Goal: Transaction & Acquisition: Obtain resource

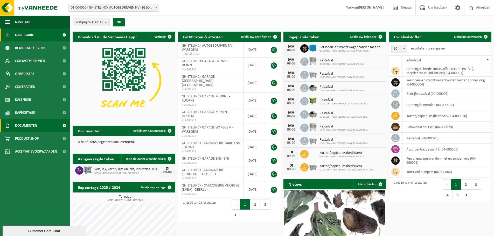
click at [32, 121] on span "Documenten" at bounding box center [26, 125] width 22 height 13
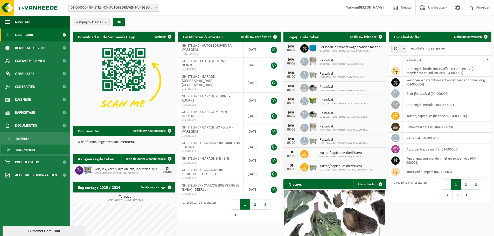
click at [27, 150] on span "Documenten" at bounding box center [25, 150] width 19 height 10
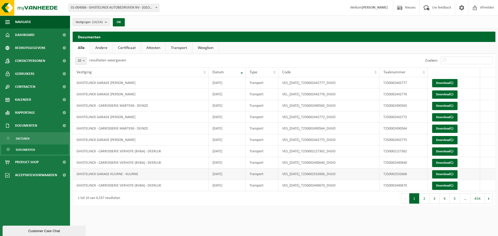
click at [125, 174] on td "GHISTELINCK GARAGE KUURNE - KUURNE" at bounding box center [141, 174] width 136 height 11
click at [453, 174] on span at bounding box center [451, 174] width 3 height 3
click at [131, 50] on link "Certificaat" at bounding box center [127, 48] width 28 height 12
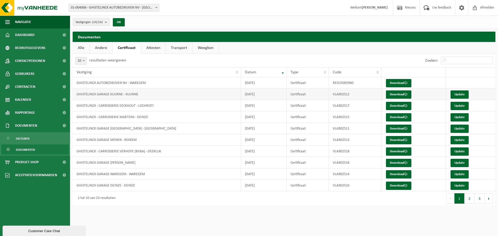
click at [128, 96] on td "GHISTELINCK GARAGE KUURNE - KUURNE" at bounding box center [157, 94] width 168 height 11
click at [400, 93] on link "Download" at bounding box center [398, 95] width 25 height 8
click at [156, 45] on link "Attesten" at bounding box center [153, 48] width 24 height 12
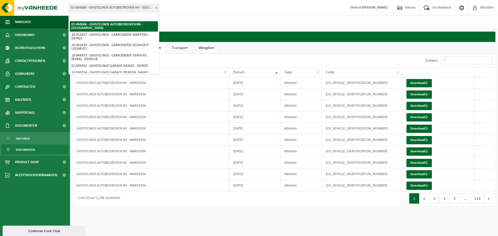
click at [142, 6] on span "01-004066 - GHISTELINCK AUTOBEDRIJVEN NV - [GEOGRAPHIC_DATA]" at bounding box center [114, 7] width 90 height 7
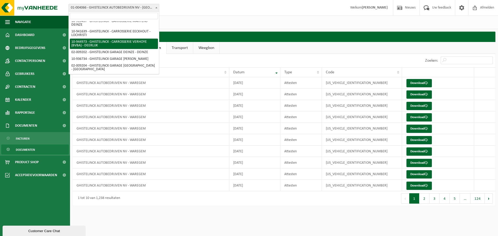
scroll to position [26, 0]
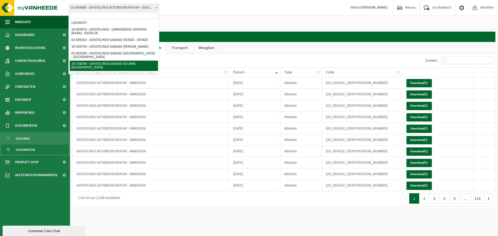
select select "9937"
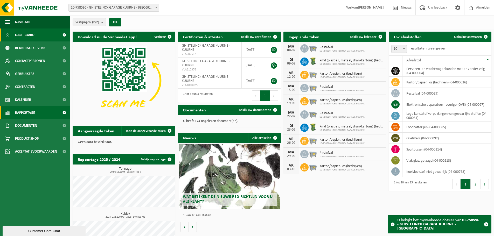
click at [30, 110] on span "Rapportage" at bounding box center [25, 112] width 20 height 13
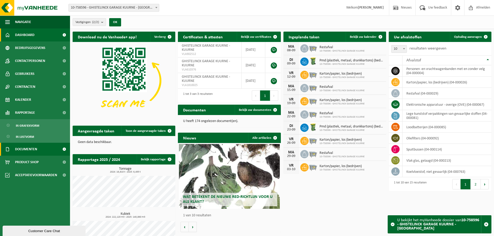
click at [31, 149] on span "Documenten" at bounding box center [26, 149] width 22 height 13
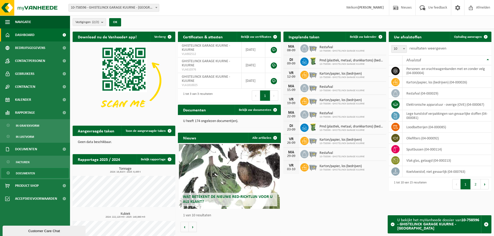
click at [34, 175] on span "Documenten" at bounding box center [25, 174] width 19 height 10
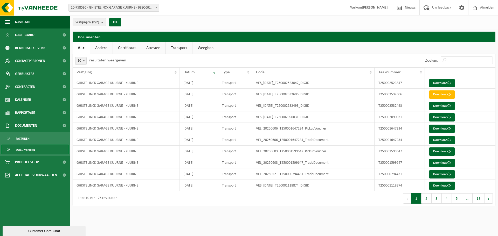
click at [153, 48] on link "Attesten" at bounding box center [153, 48] width 24 height 12
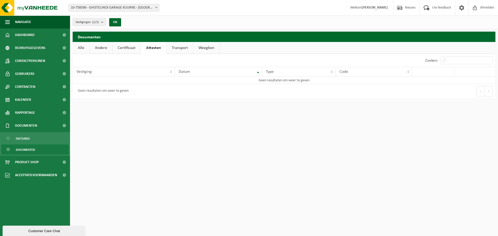
click at [126, 43] on link "Certificaat" at bounding box center [127, 48] width 28 height 12
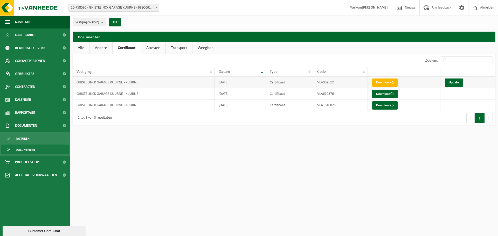
click at [383, 81] on link "Download" at bounding box center [384, 83] width 25 height 8
click at [125, 9] on span "10-758596 - GHISTELINCK GARAGE KUURNE - [GEOGRAPHIC_DATA]" at bounding box center [114, 7] width 90 height 7
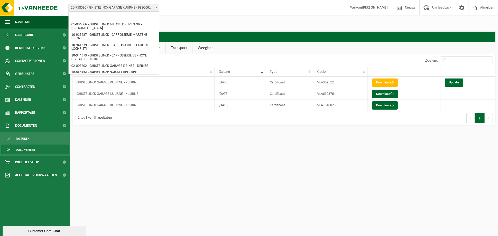
scroll to position [52, 0]
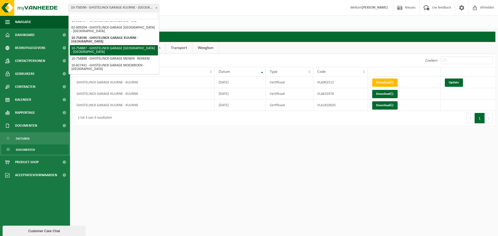
select select "9938"
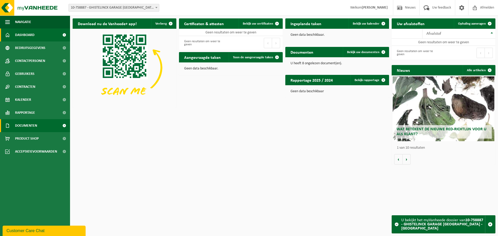
click at [27, 128] on span "Documenten" at bounding box center [26, 125] width 22 height 13
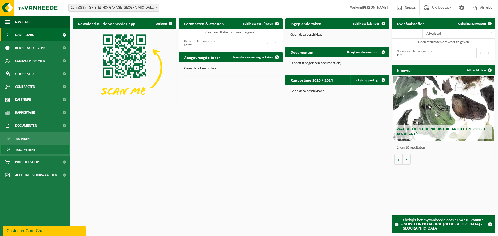
click at [29, 147] on span "Documenten" at bounding box center [25, 150] width 19 height 10
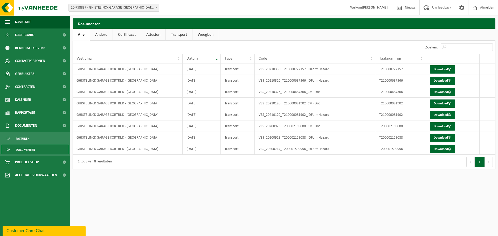
click at [160, 37] on link "Attesten" at bounding box center [153, 35] width 24 height 12
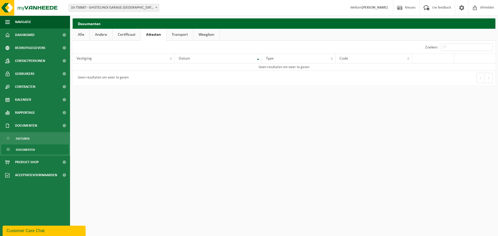
click at [131, 35] on link "Certificaat" at bounding box center [127, 35] width 28 height 12
click at [107, 8] on span "10-758887 - GHISTELINCK GARAGE [GEOGRAPHIC_DATA] - [GEOGRAPHIC_DATA]" at bounding box center [114, 7] width 90 height 7
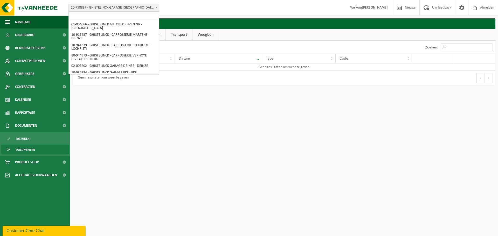
scroll to position [51, 0]
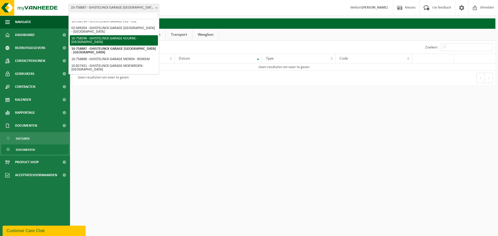
select select "9937"
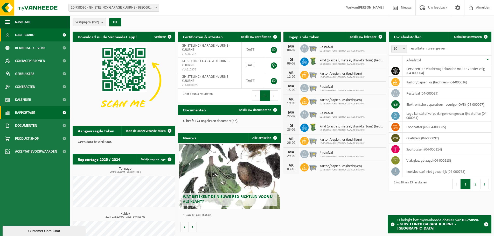
click at [34, 114] on span "Rapportage" at bounding box center [25, 112] width 20 height 13
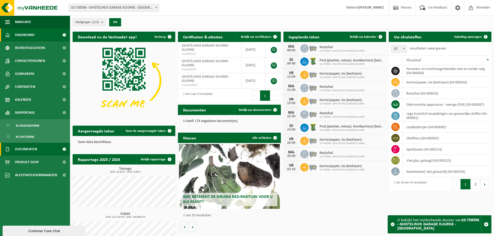
click at [31, 150] on span "Documenten" at bounding box center [26, 149] width 22 height 13
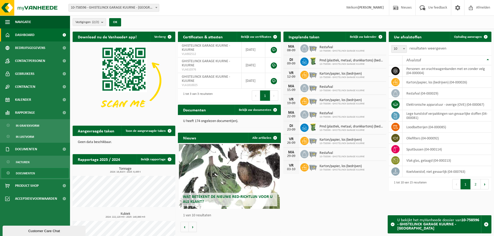
click at [39, 174] on link "Documenten" at bounding box center [34, 173] width 67 height 10
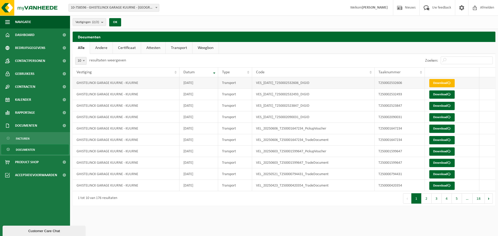
click at [436, 83] on link "Download" at bounding box center [441, 83] width 25 height 8
